Goal: Task Accomplishment & Management: Complete application form

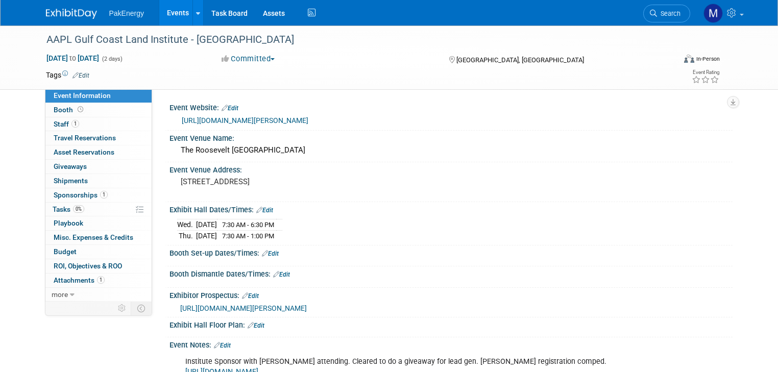
click at [165, 8] on link "Events" at bounding box center [177, 13] width 37 height 26
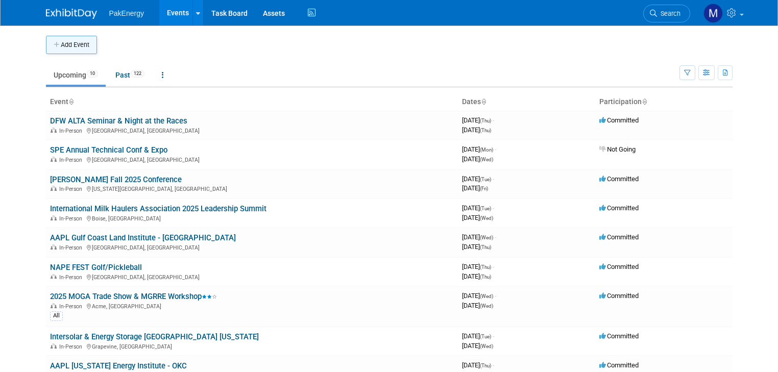
click at [63, 44] on button "Add Event" at bounding box center [71, 45] width 51 height 18
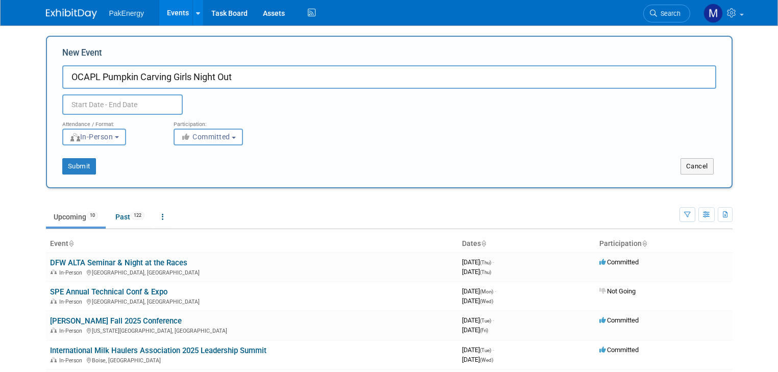
type input "OCAPL Pumpkin Carving Girls Night Out"
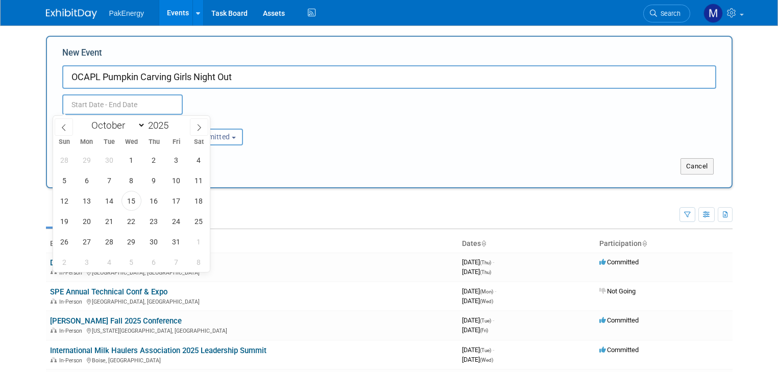
click at [137, 101] on input "text" at bounding box center [122, 104] width 120 height 20
click at [152, 200] on span "16" at bounding box center [154, 201] width 20 height 20
type input "Oct 16, 2025 to Oct 16, 2025"
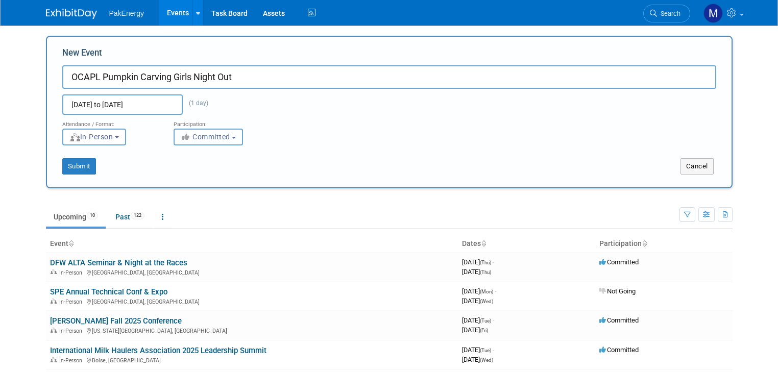
click at [226, 137] on button "Committed" at bounding box center [208, 137] width 69 height 17
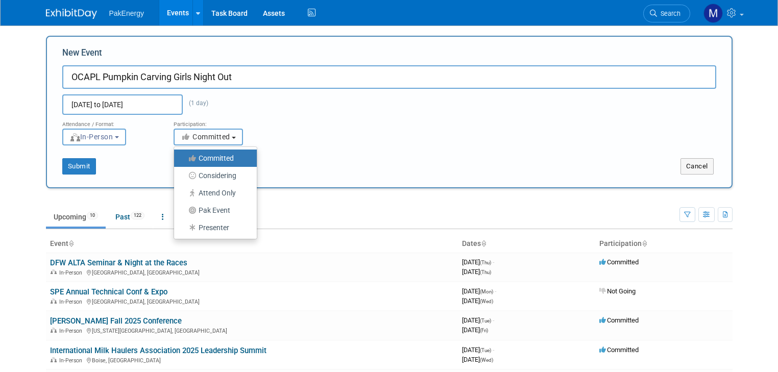
click at [217, 133] on span "Committed" at bounding box center [206, 137] width 50 height 8
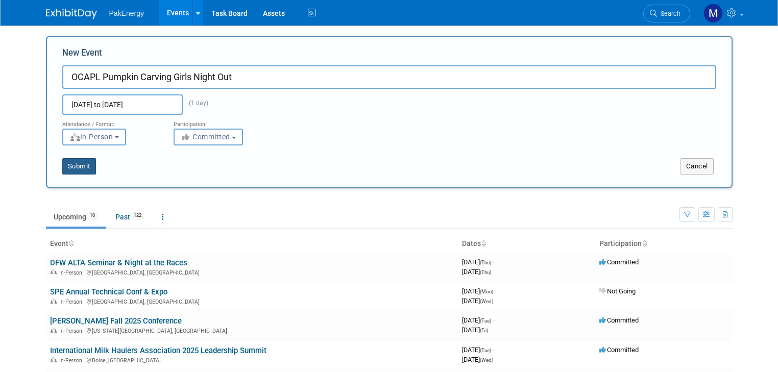
click at [76, 165] on button "Submit" at bounding box center [79, 166] width 34 height 16
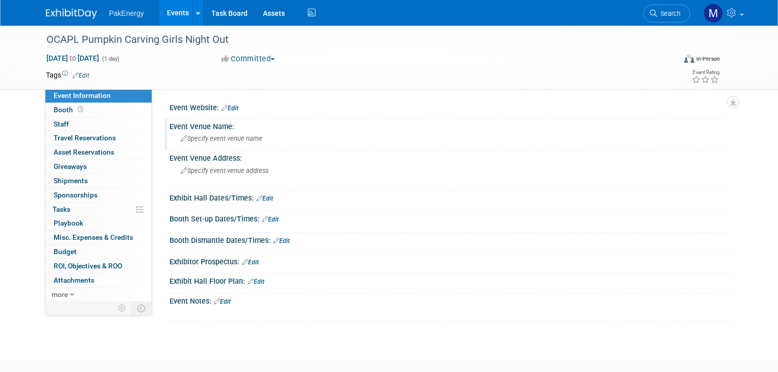
click at [202, 137] on span "Specify event venue name" at bounding box center [222, 139] width 82 height 8
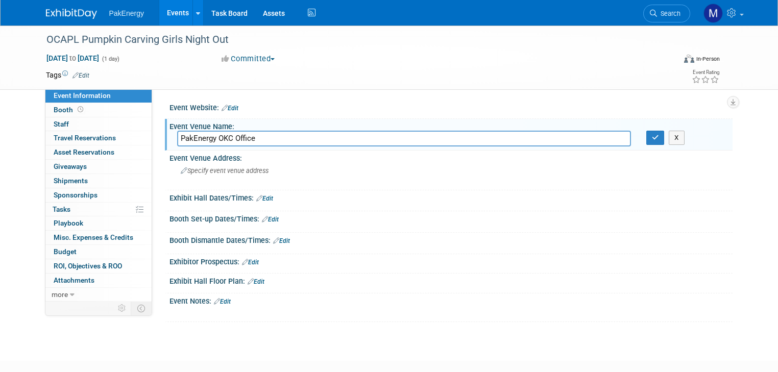
type input "PakEnergy OKC Office"
click at [257, 195] on link "Edit" at bounding box center [264, 198] width 17 height 7
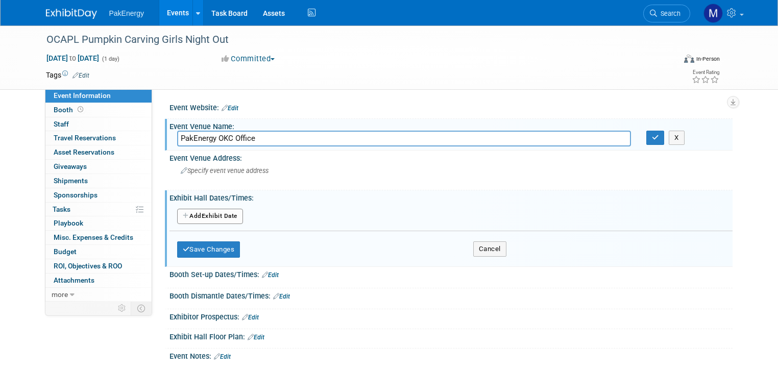
click at [217, 211] on button "Add Another Exhibit Date" at bounding box center [210, 216] width 66 height 15
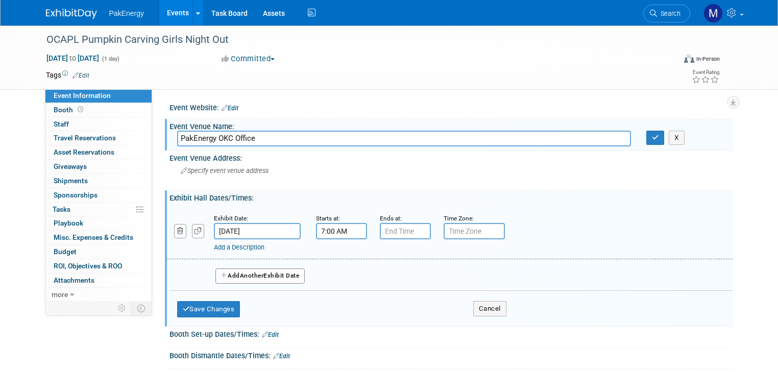
click at [335, 227] on input "7:00 AM" at bounding box center [341, 231] width 51 height 16
click at [331, 295] on span at bounding box center [340, 301] width 18 height 18
click at [420, 273] on button "AM" at bounding box center [429, 278] width 18 height 17
type input "5:00 PM"
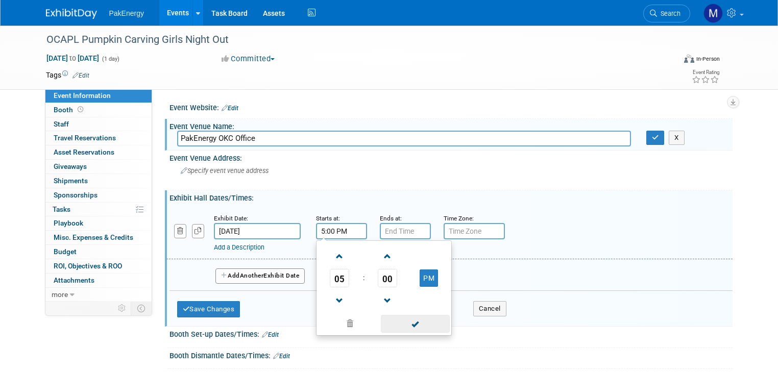
click at [418, 319] on span at bounding box center [415, 324] width 69 height 18
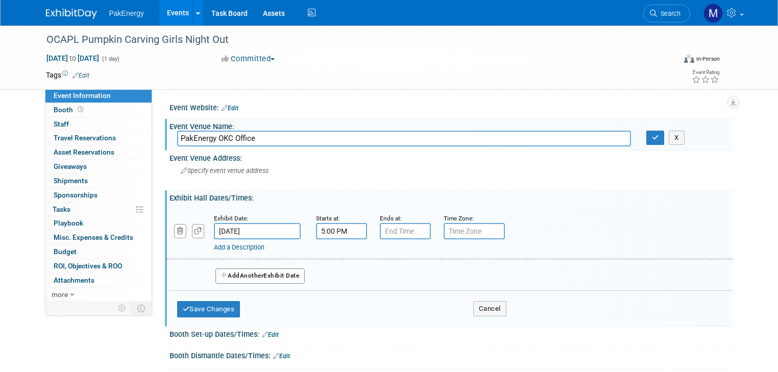
type input "7:00 PM"
click at [405, 229] on input "7:00 PM" at bounding box center [405, 231] width 51 height 16
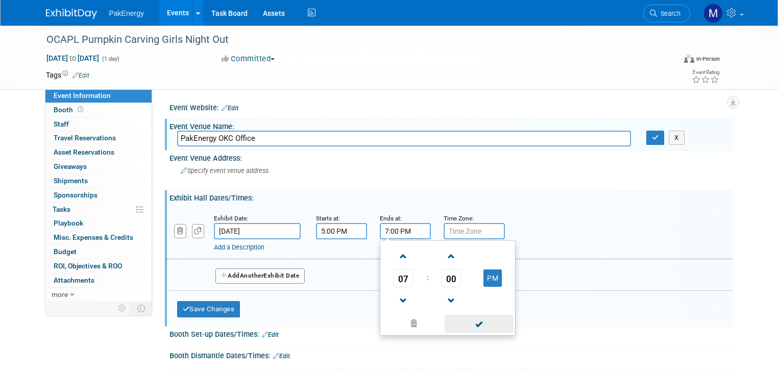
click at [475, 323] on span at bounding box center [479, 324] width 69 height 18
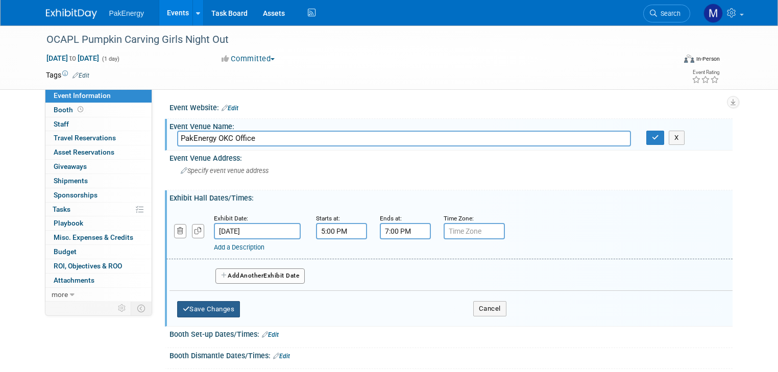
click at [190, 308] on button "Save Changes" at bounding box center [208, 309] width 63 height 16
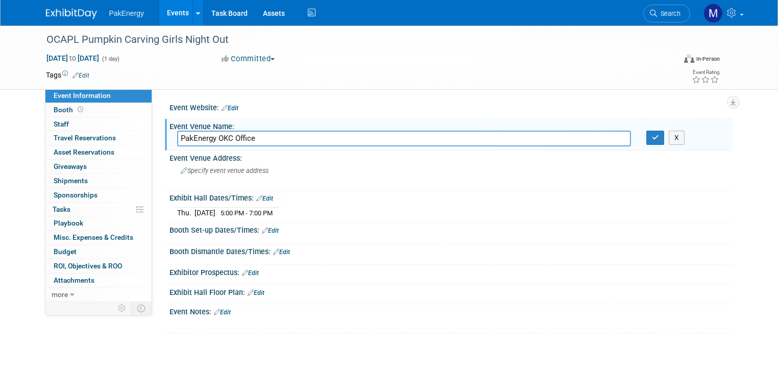
click at [221, 310] on link "Edit" at bounding box center [222, 312] width 17 height 7
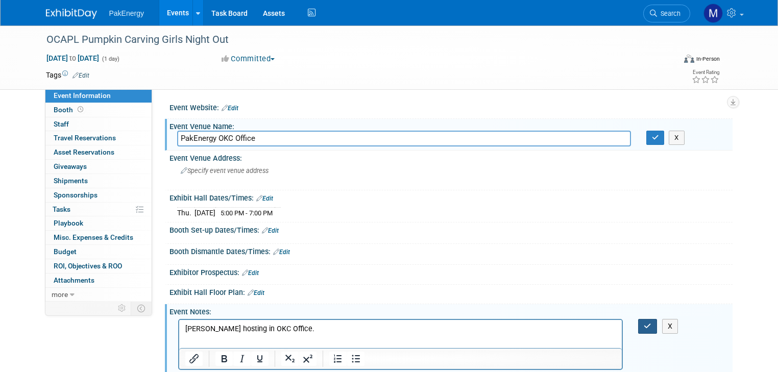
click at [651, 324] on icon "button" at bounding box center [648, 326] width 8 height 7
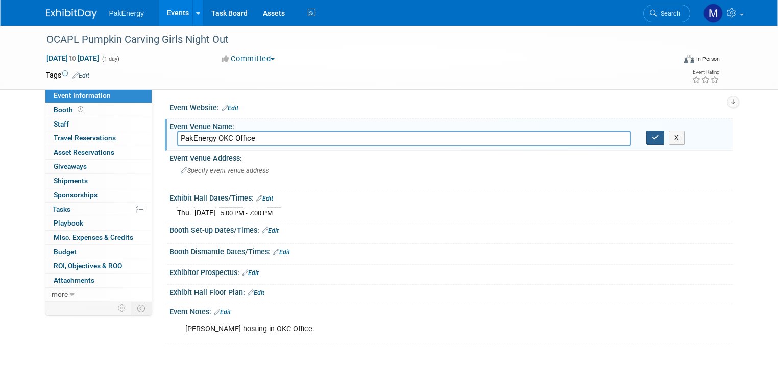
click at [659, 134] on icon "button" at bounding box center [655, 137] width 7 height 7
